Goal: Information Seeking & Learning: Find specific fact

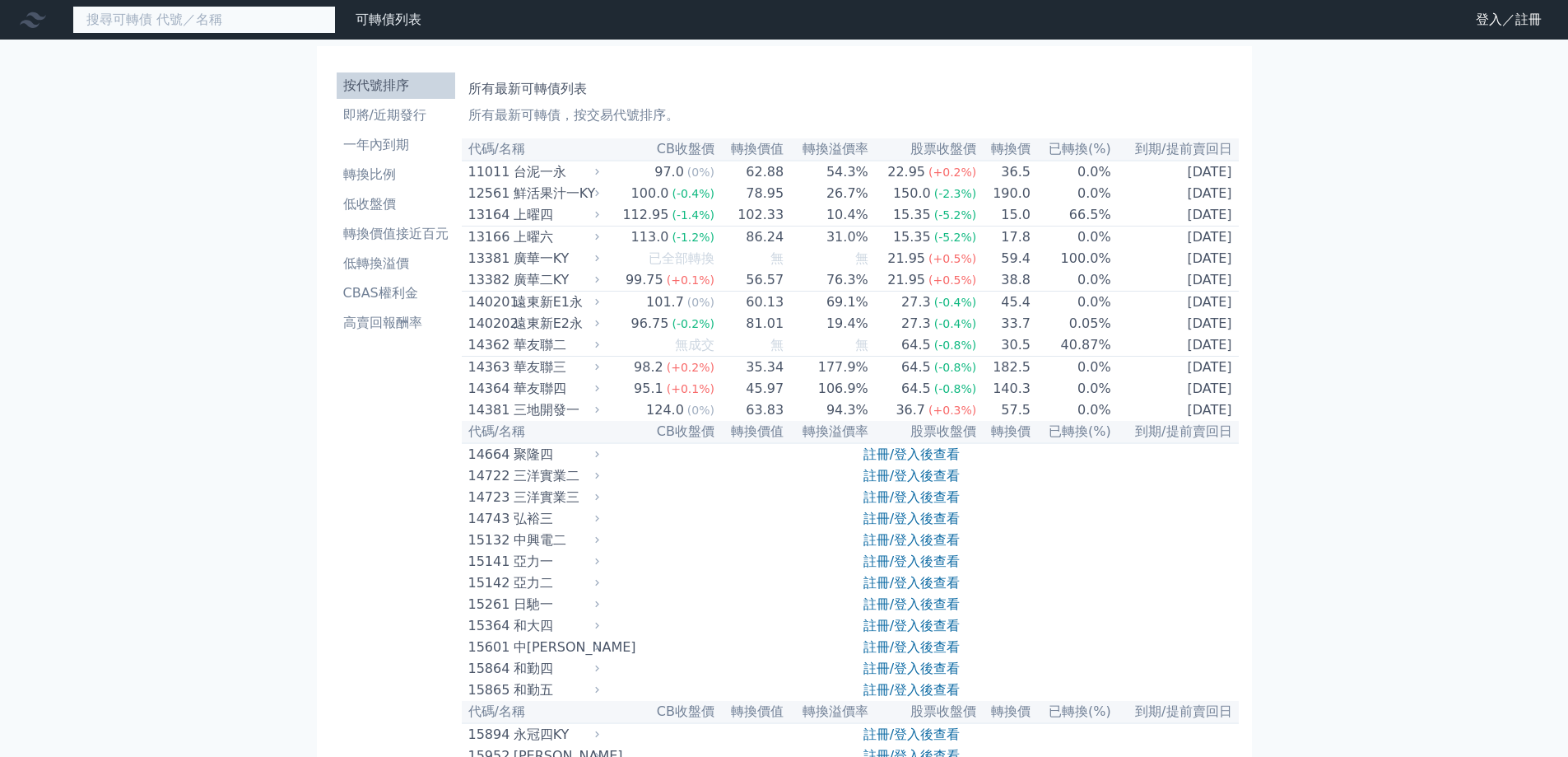
click at [242, 22] on input at bounding box center [204, 19] width 263 height 28
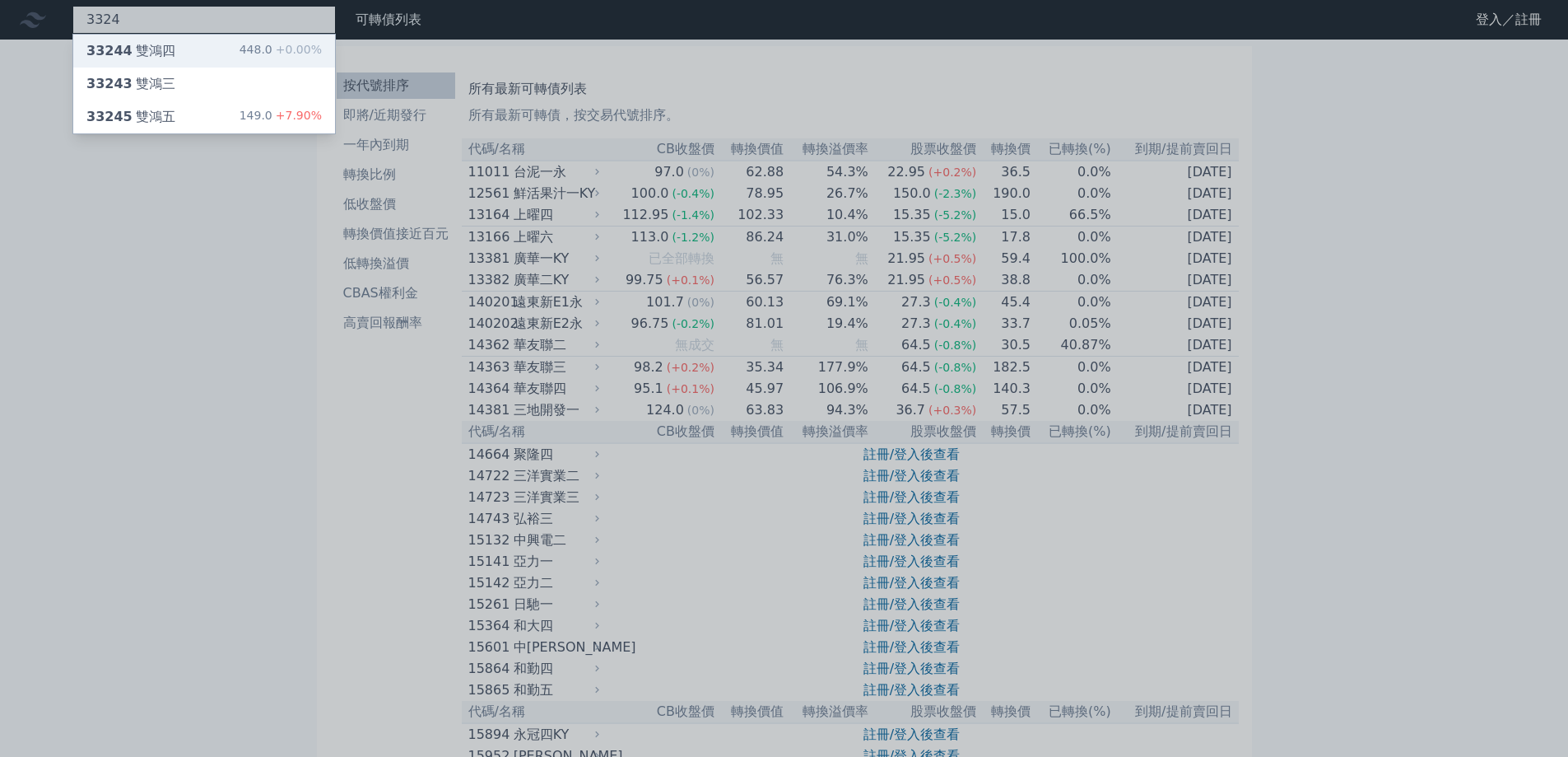
type input "3324"
click at [226, 47] on div "33244 雙鴻四 448.0 +0.00%" at bounding box center [205, 51] width 262 height 33
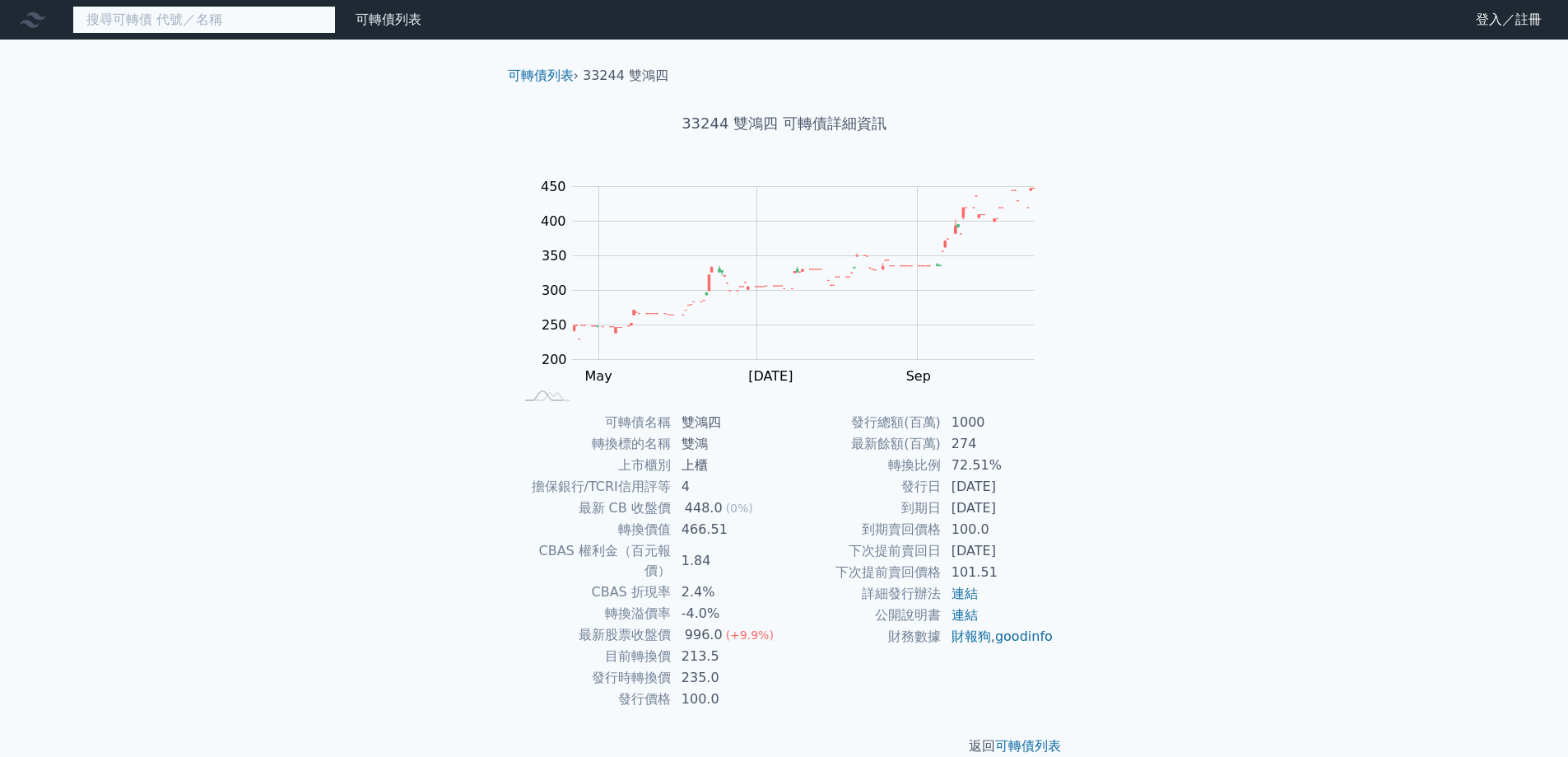
click at [225, 21] on input at bounding box center [204, 19] width 263 height 28
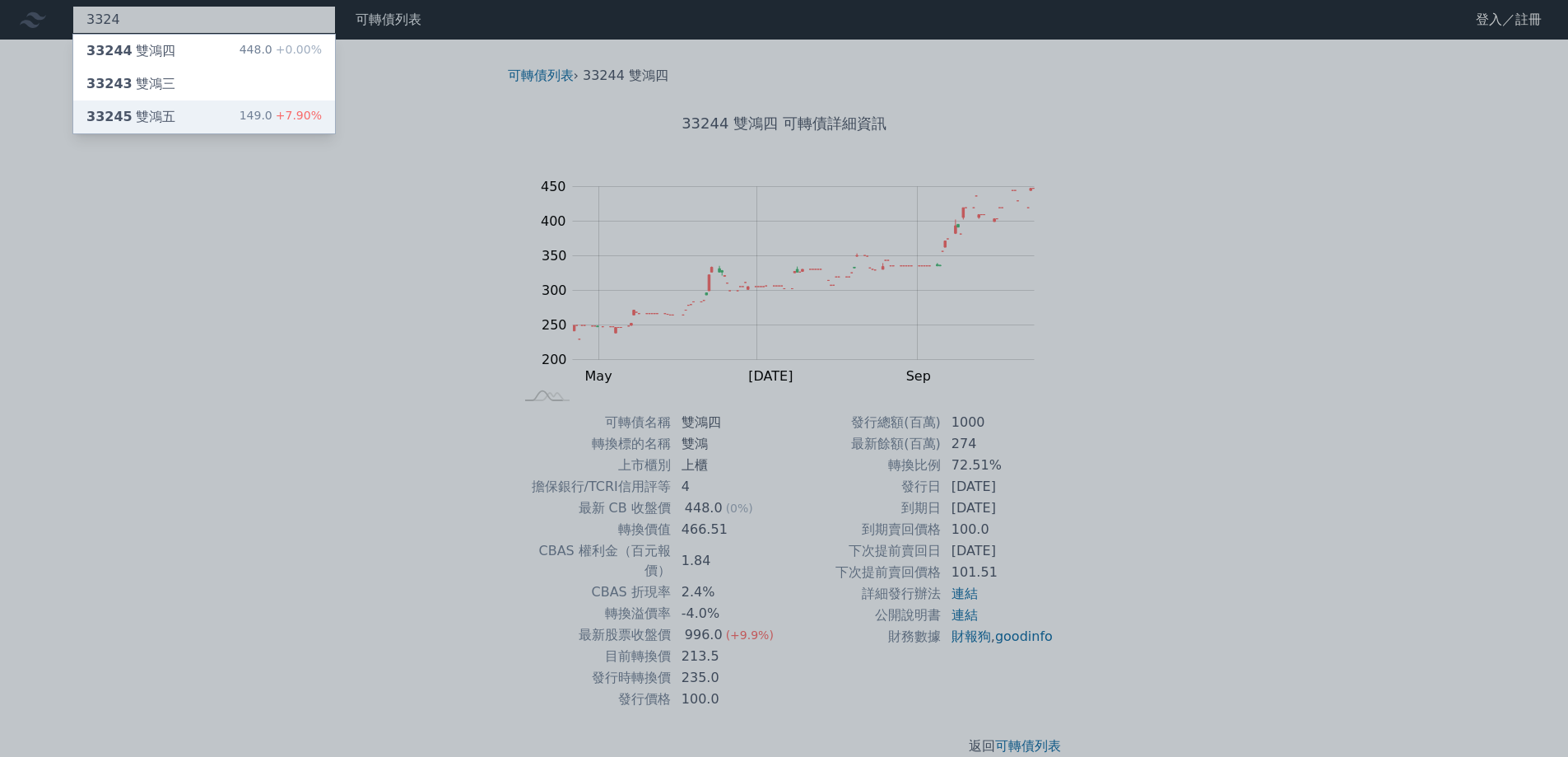
type input "3324"
click at [188, 112] on div "33245 雙鴻五 149.0 +7.90%" at bounding box center [205, 117] width 262 height 33
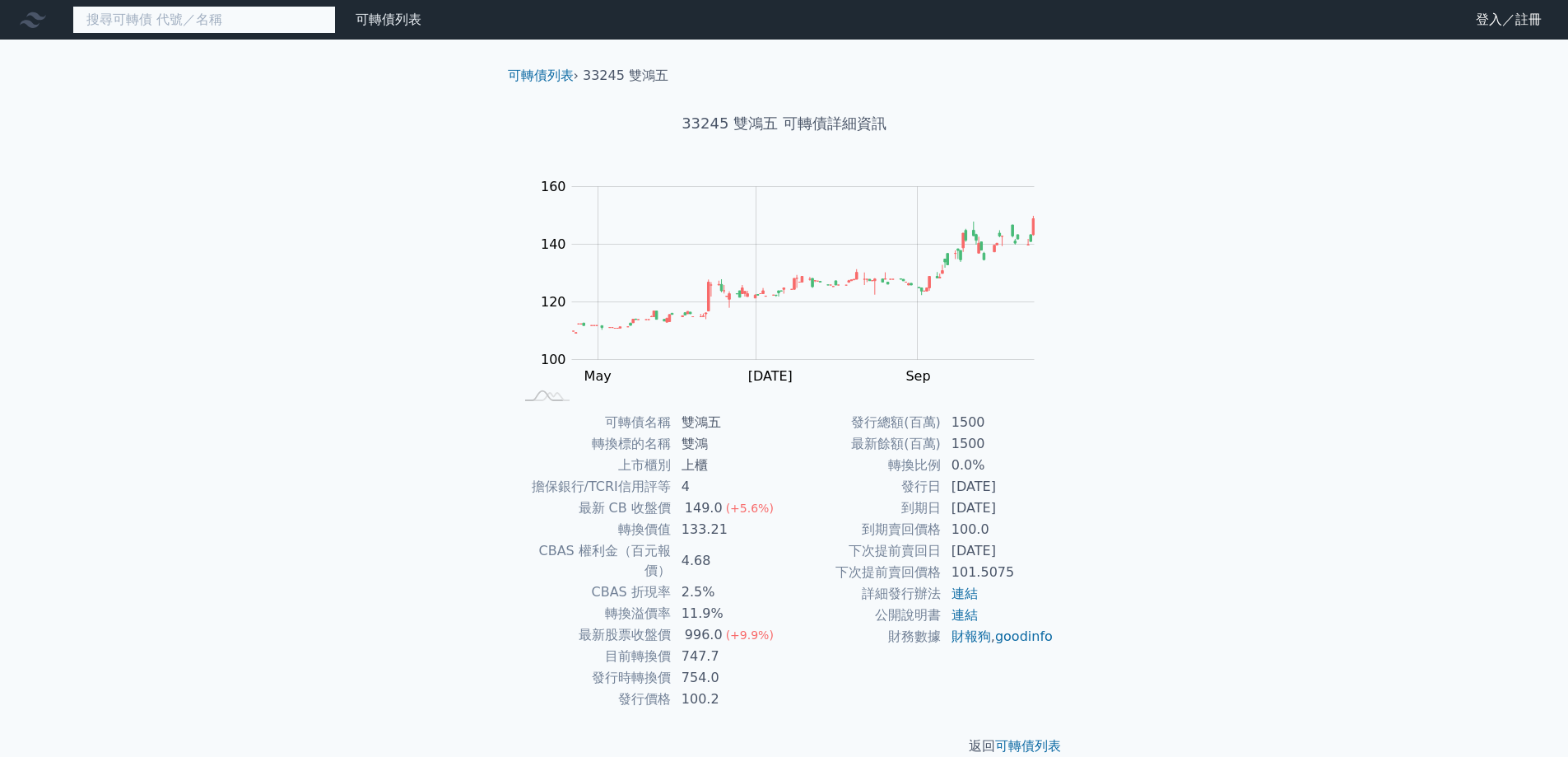
click at [302, 21] on input at bounding box center [204, 19] width 263 height 28
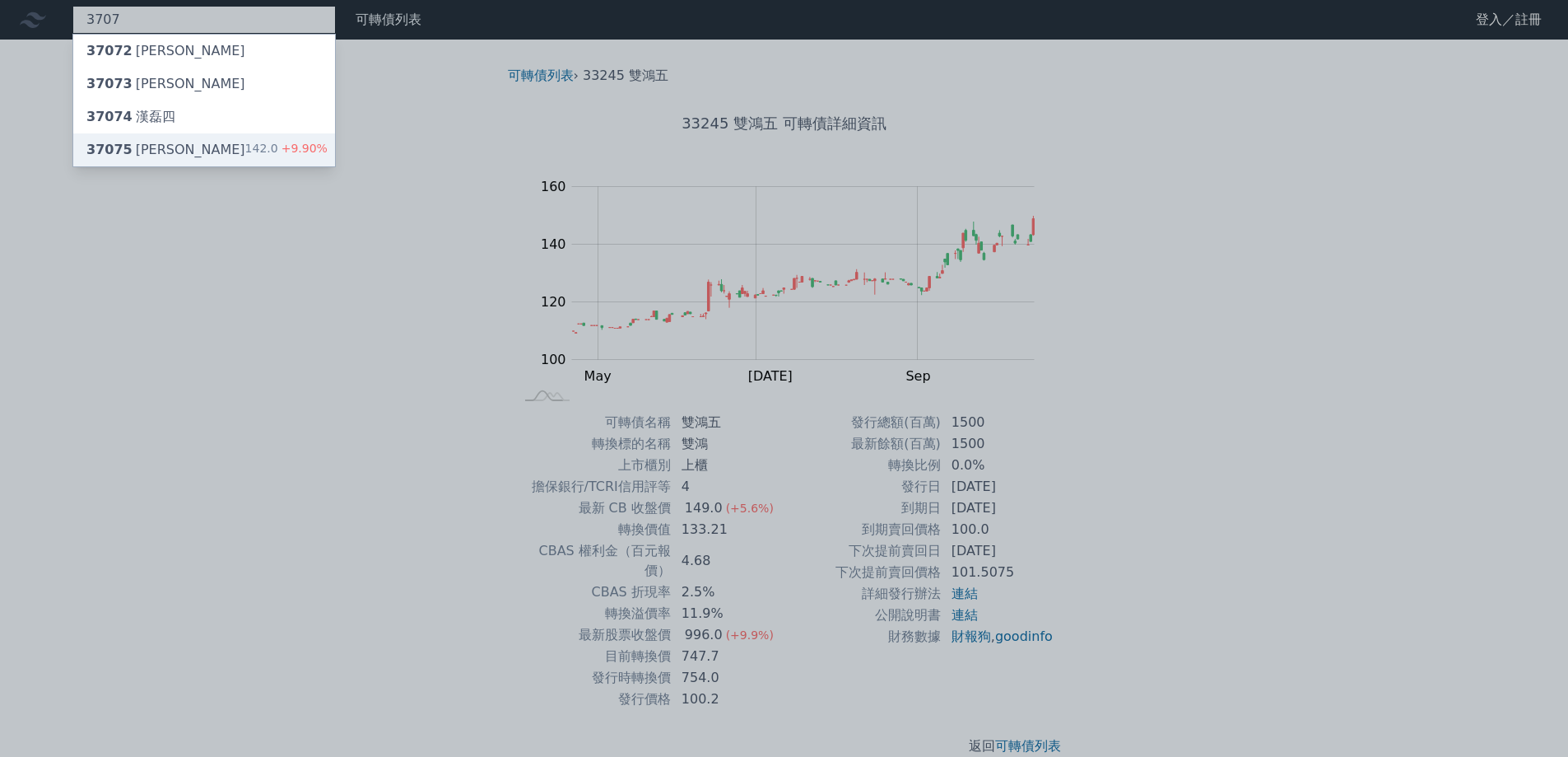
type input "3707"
click at [214, 143] on div "37075 漢磊五 142.0 +9.90%" at bounding box center [205, 150] width 262 height 33
